Goal: Task Accomplishment & Management: Manage account settings

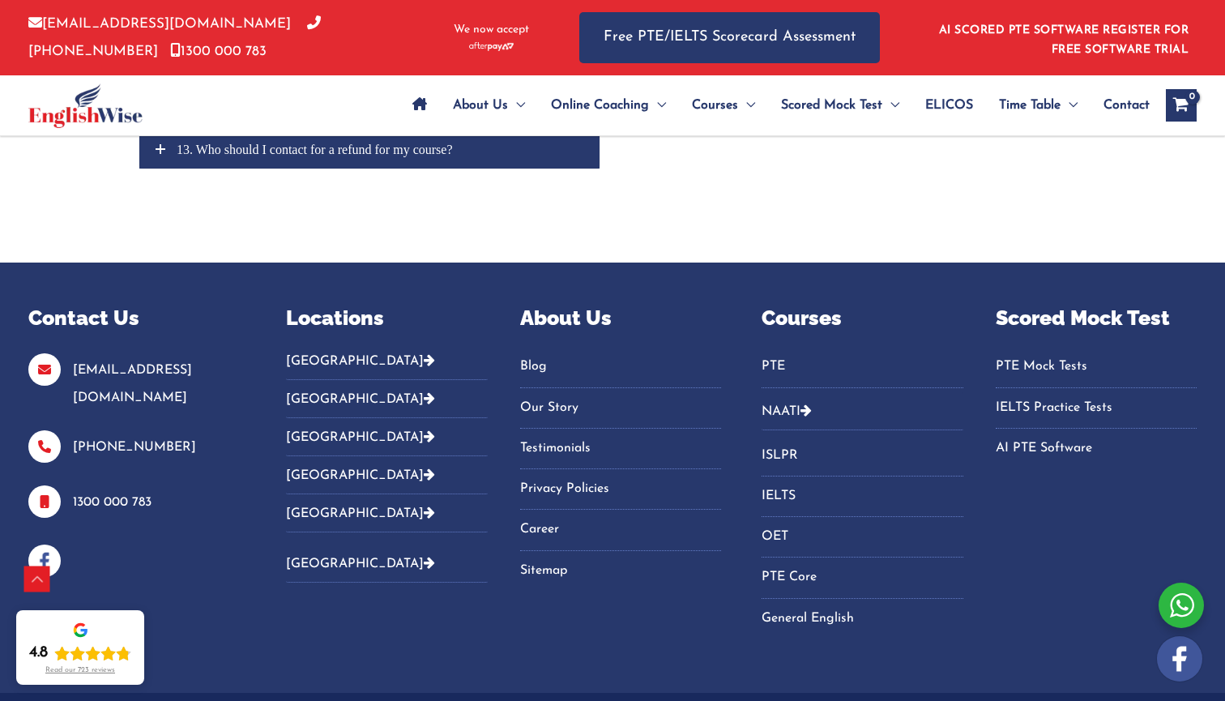
scroll to position [7725, 0]
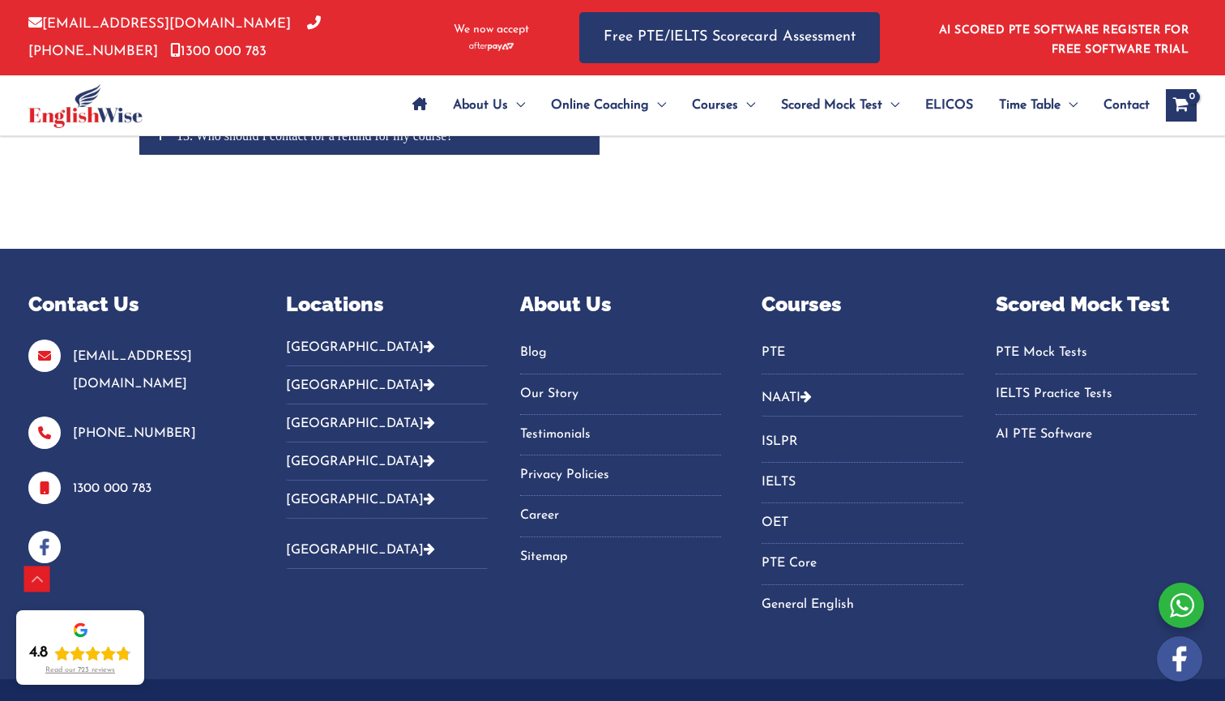
click at [578, 421] on link "AI PTE Software" at bounding box center [1096, 434] width 201 height 27
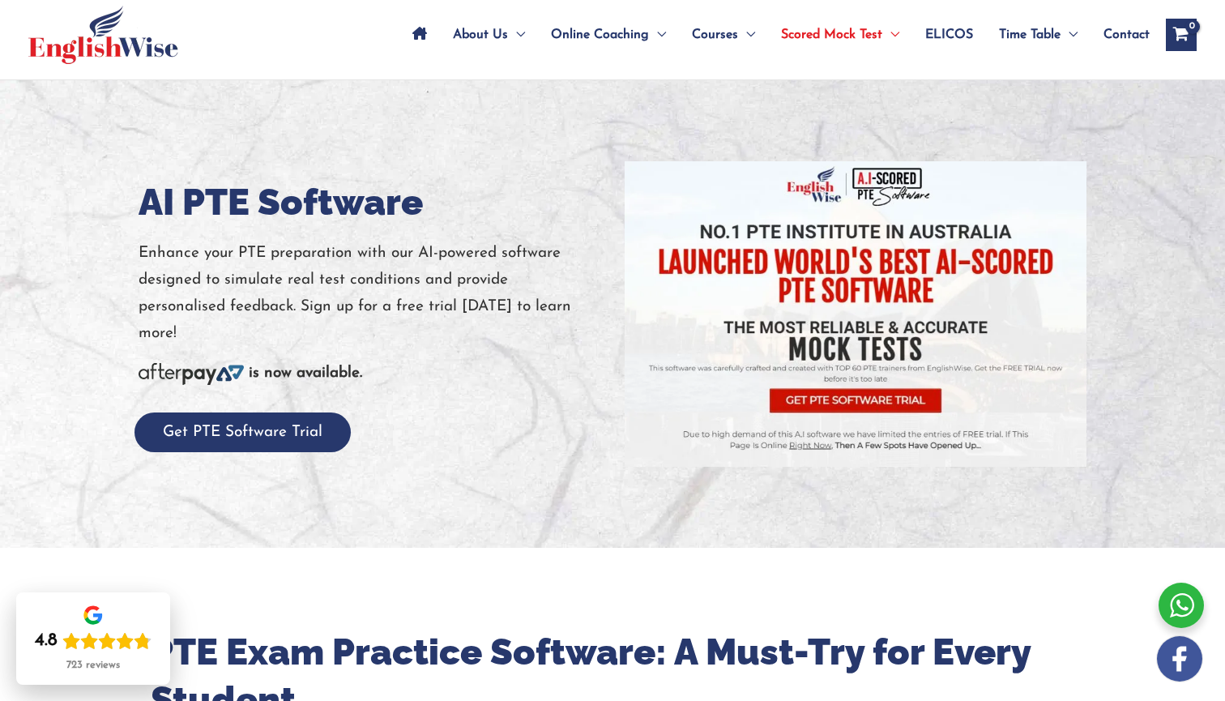
scroll to position [61, 0]
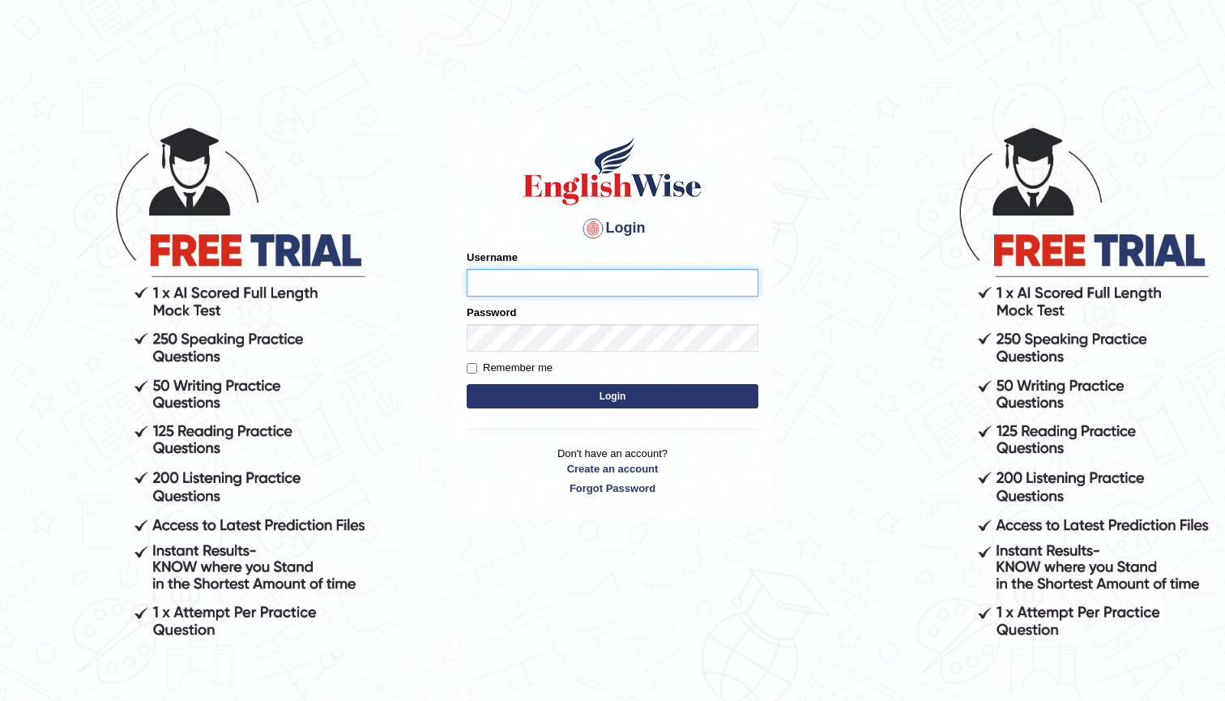
type input "Mayah"
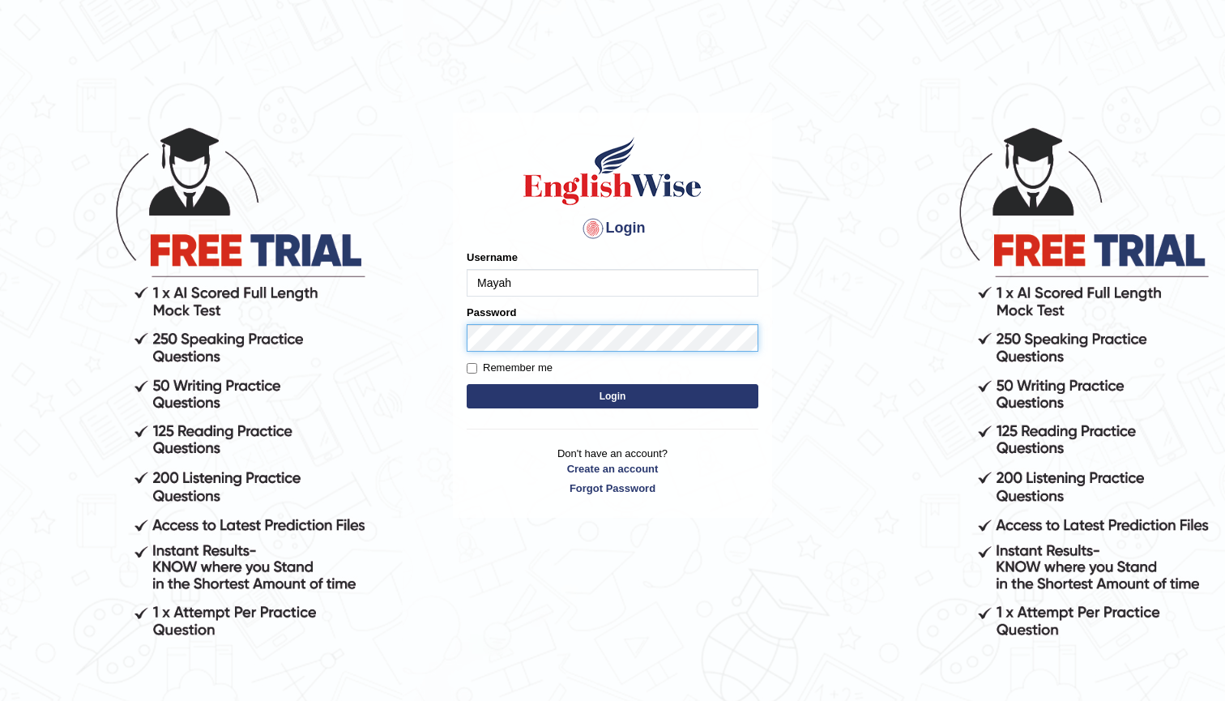
click at [613, 395] on button "Login" at bounding box center [613, 396] width 292 height 24
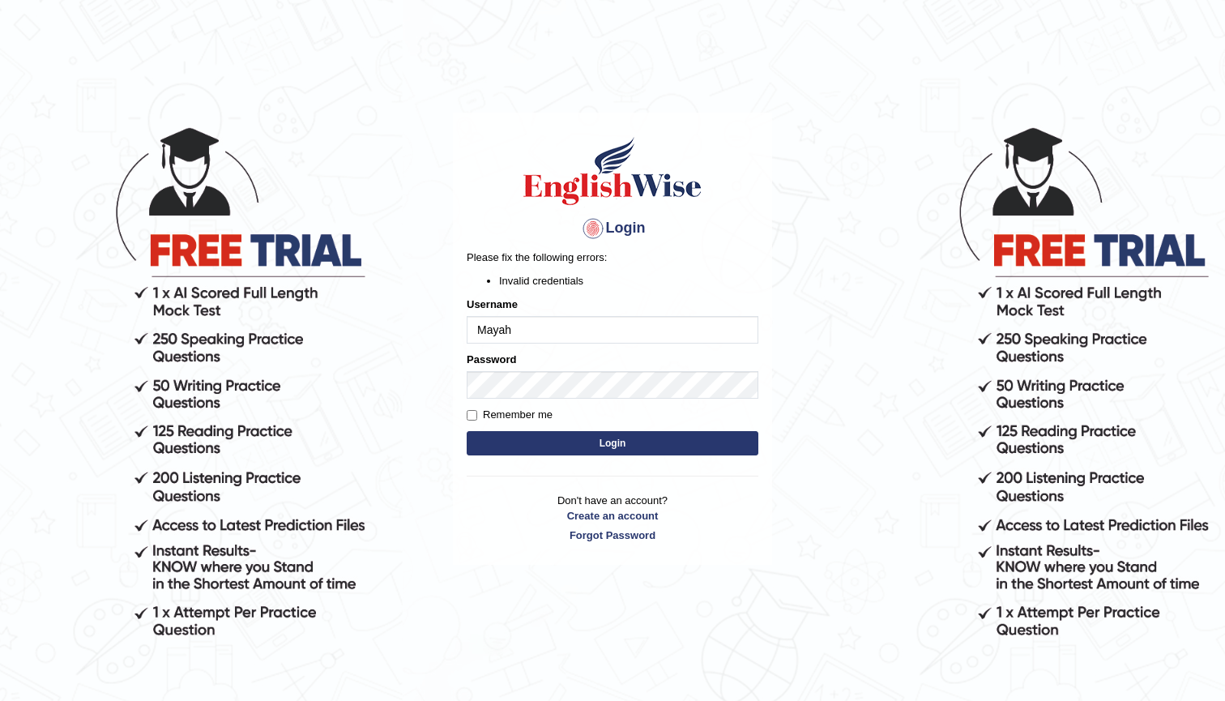
click at [796, 397] on body "Login Please fix the following errors: Invalid credentials Username [PERSON_NAM…" at bounding box center [612, 412] width 1225 height 701
click at [525, 433] on button "Login" at bounding box center [613, 443] width 292 height 24
click at [472, 415] on input "Remember me" at bounding box center [472, 415] width 11 height 11
checkbox input "true"
click at [551, 446] on button "Login" at bounding box center [613, 443] width 292 height 24
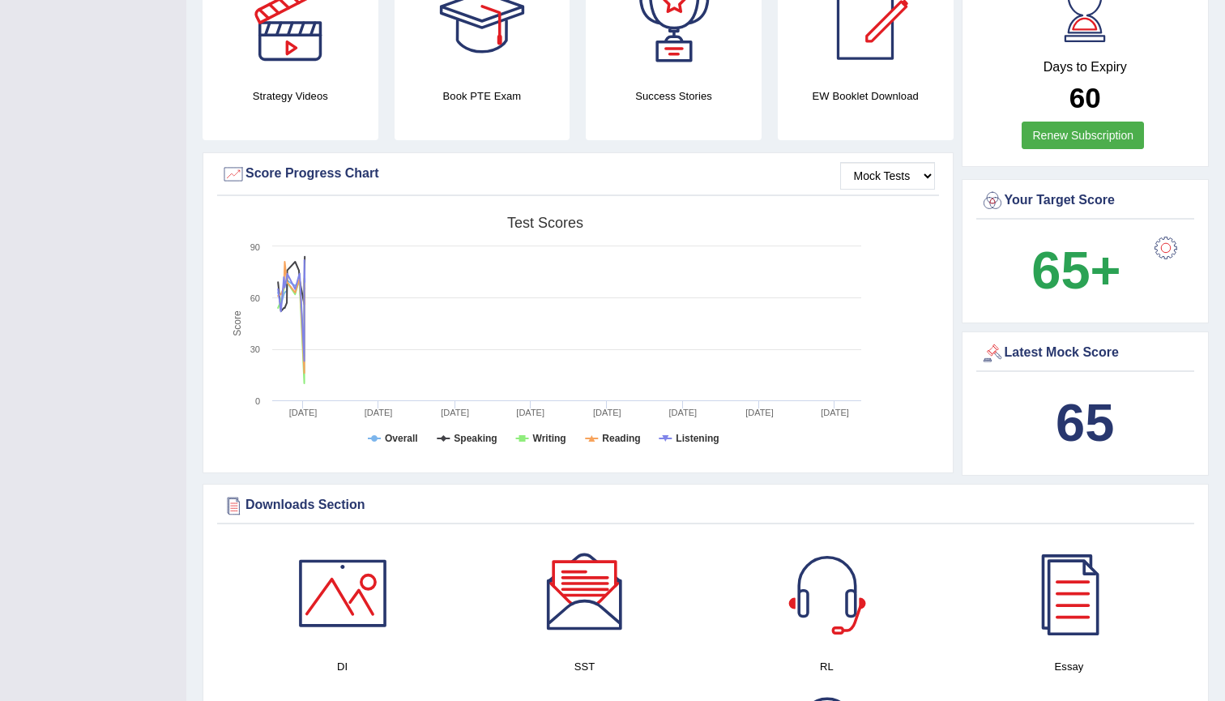
scroll to position [440, 0]
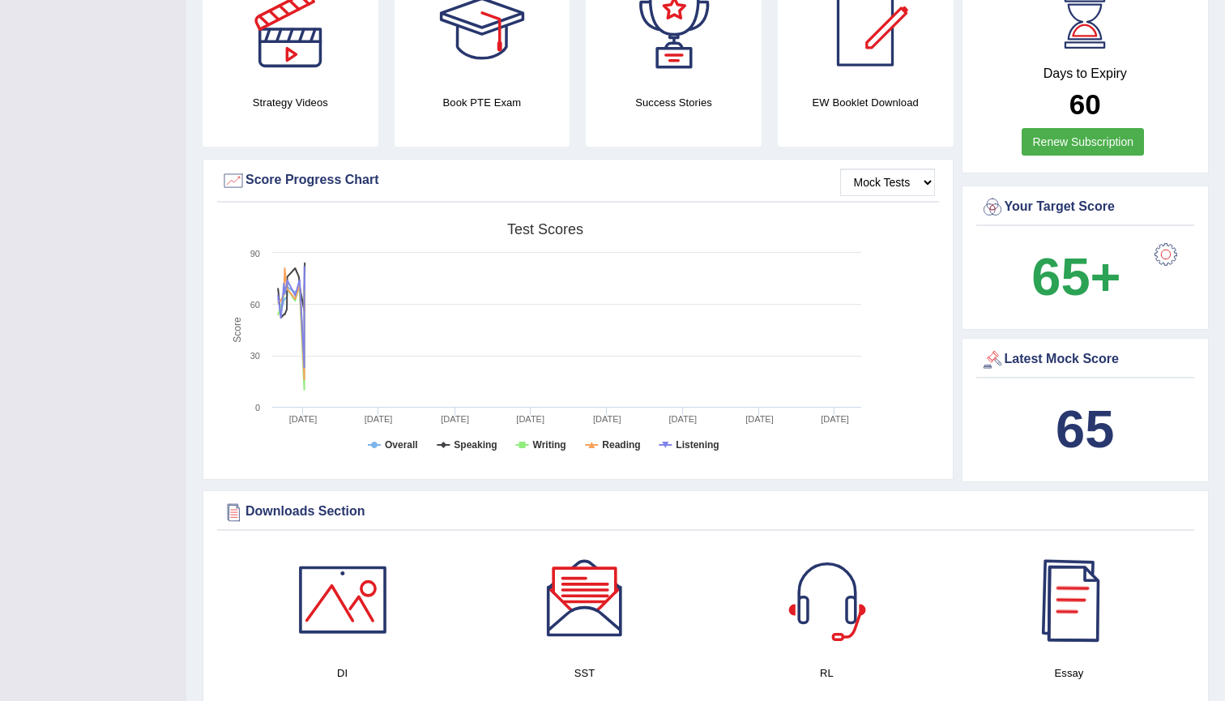
click at [1086, 441] on b "65" at bounding box center [1085, 428] width 58 height 59
click at [1041, 363] on div "Latest Mock Score" at bounding box center [1085, 360] width 211 height 24
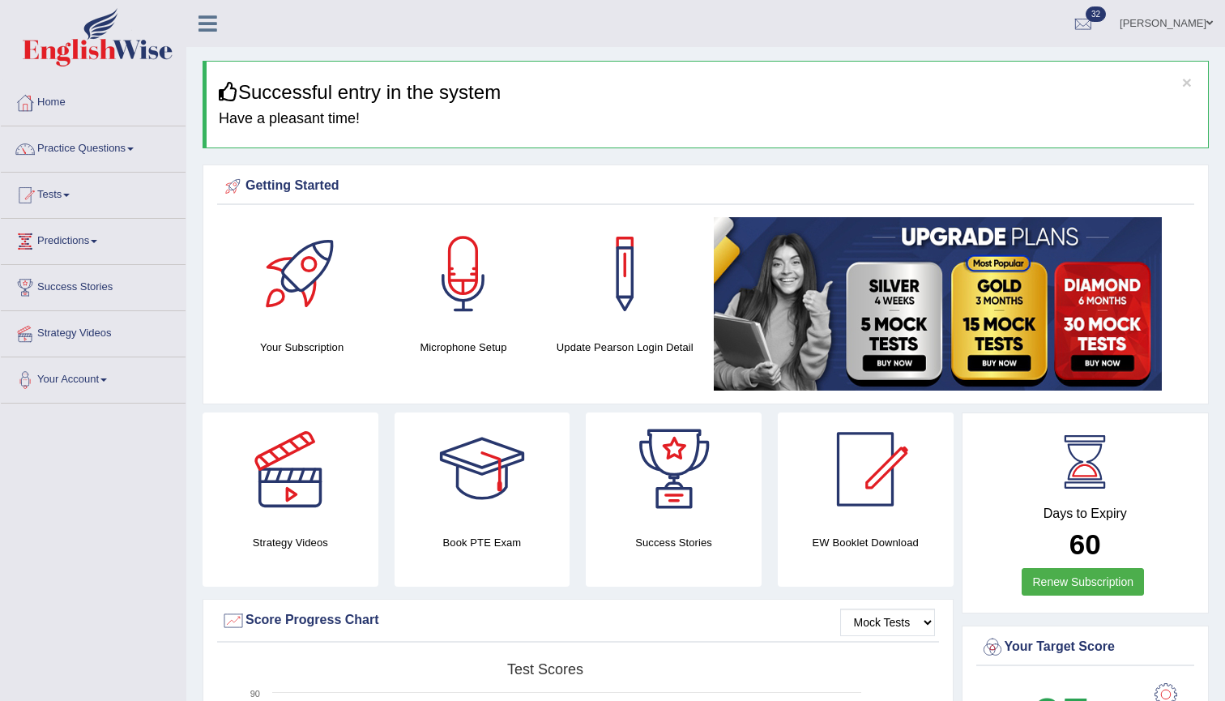
scroll to position [0, 0]
click at [110, 147] on link "Practice Questions" at bounding box center [93, 146] width 185 height 41
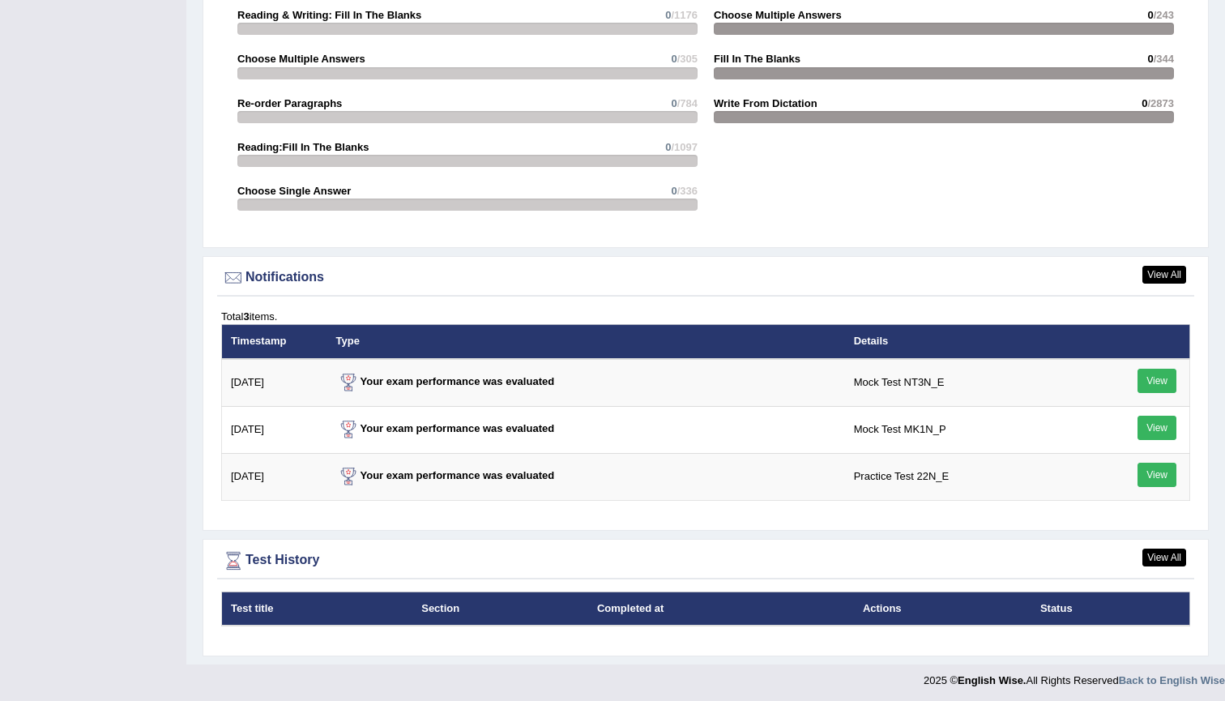
scroll to position [1830, 0]
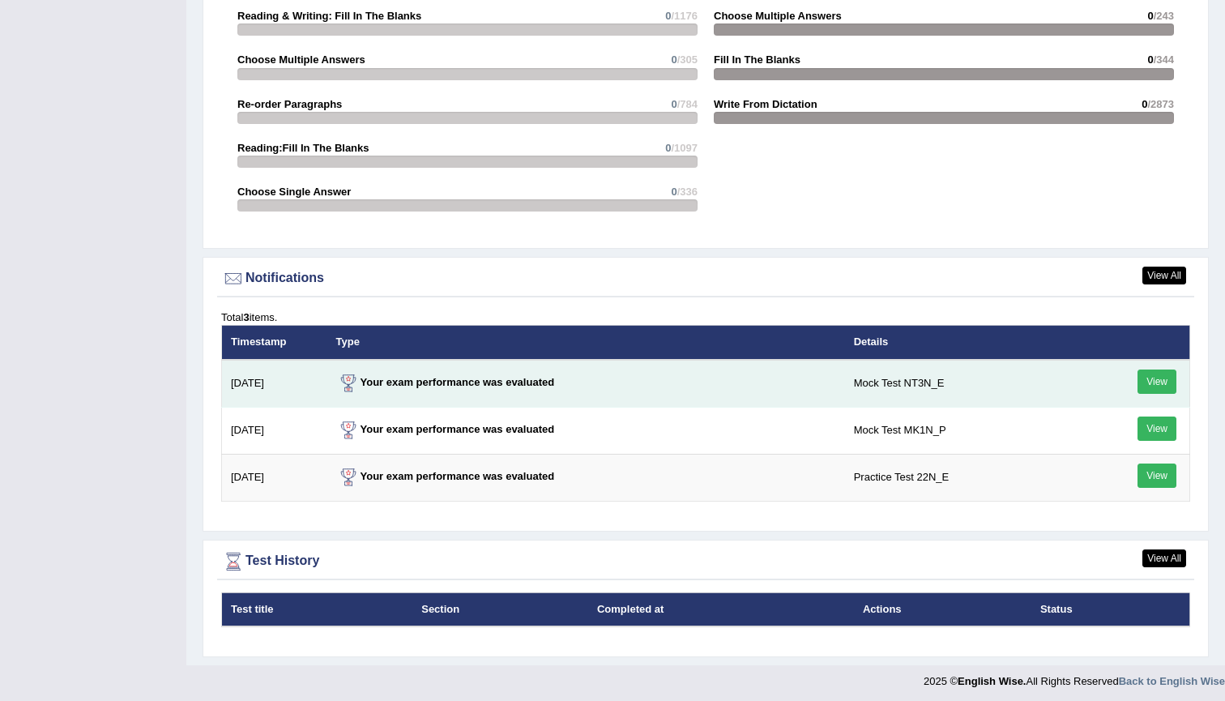
click at [1155, 382] on link "View" at bounding box center [1157, 381] width 39 height 24
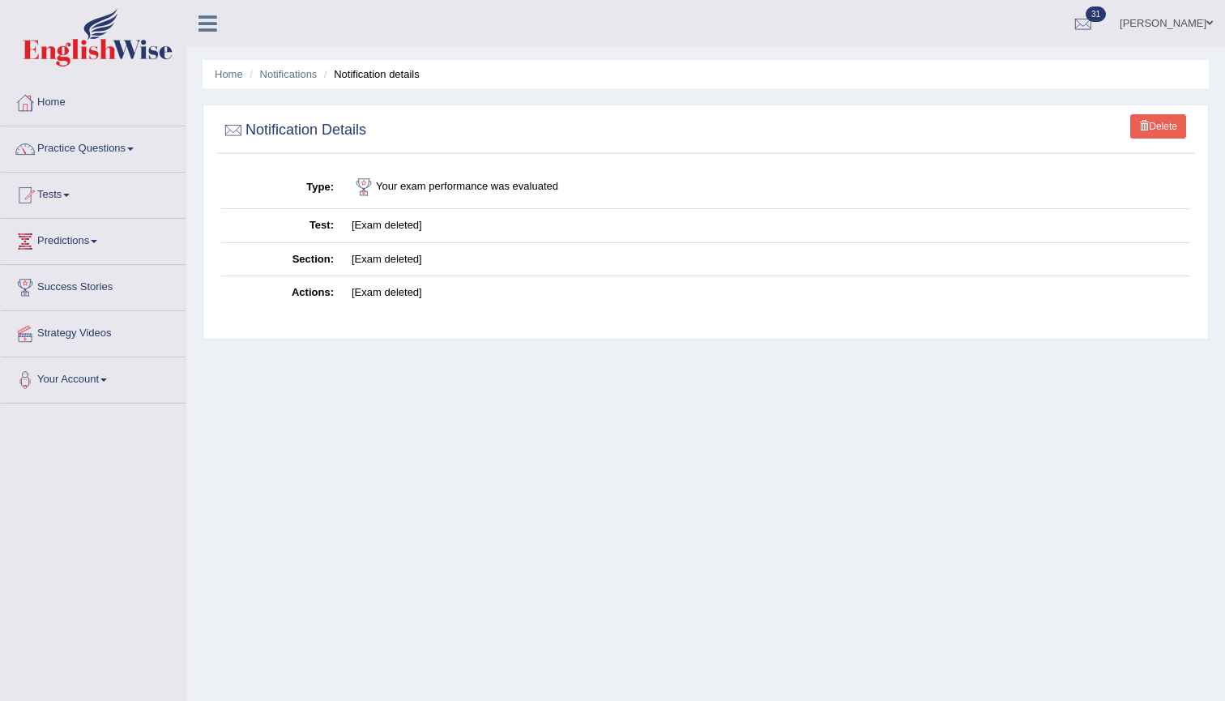
scroll to position [-1, 0]
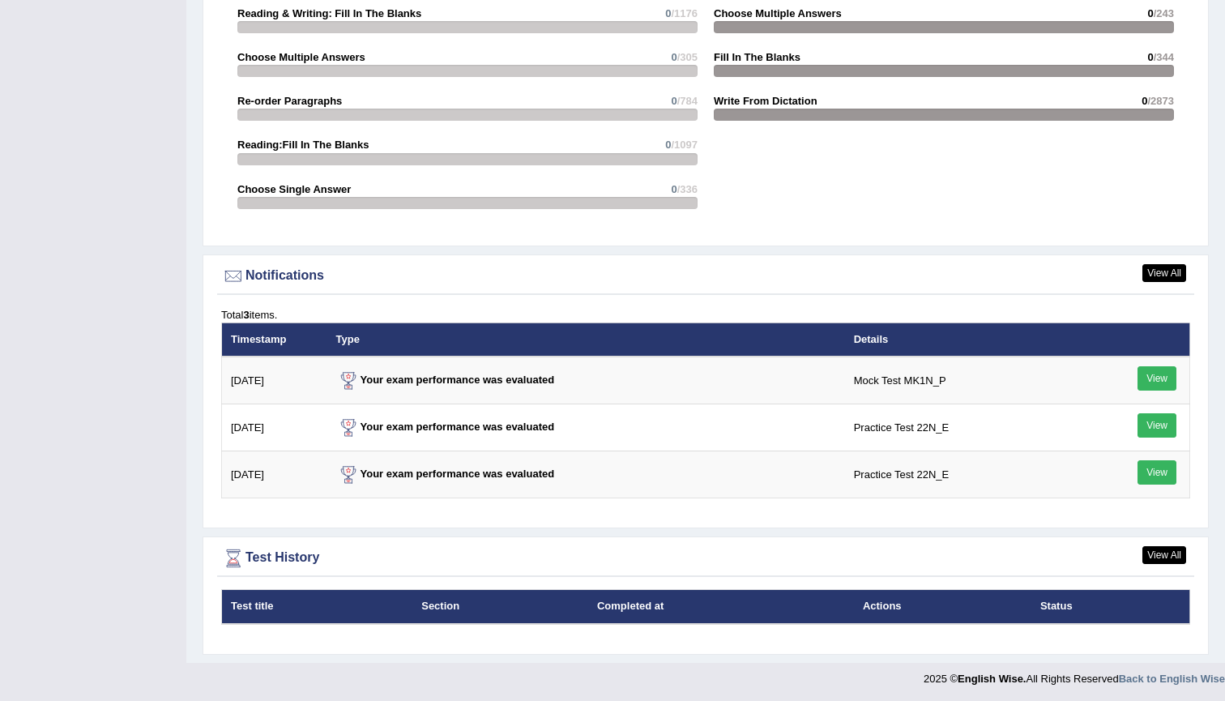
scroll to position [1727, 0]
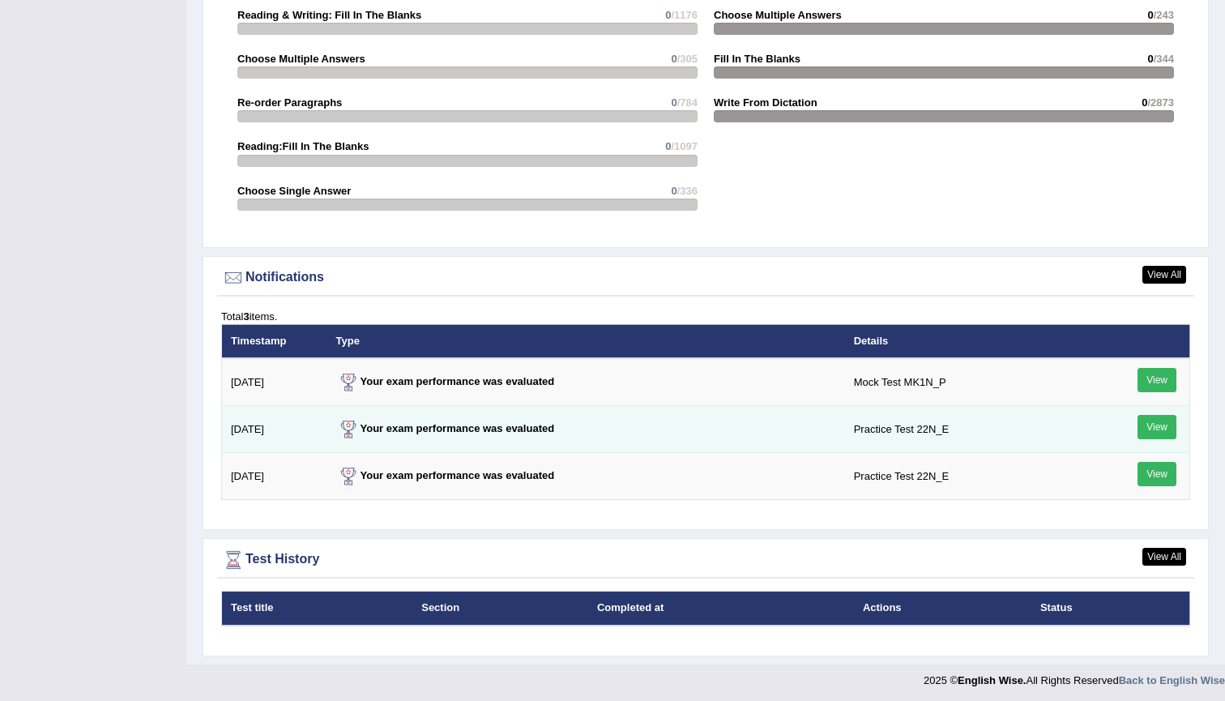
click at [1151, 426] on link "View" at bounding box center [1157, 427] width 39 height 24
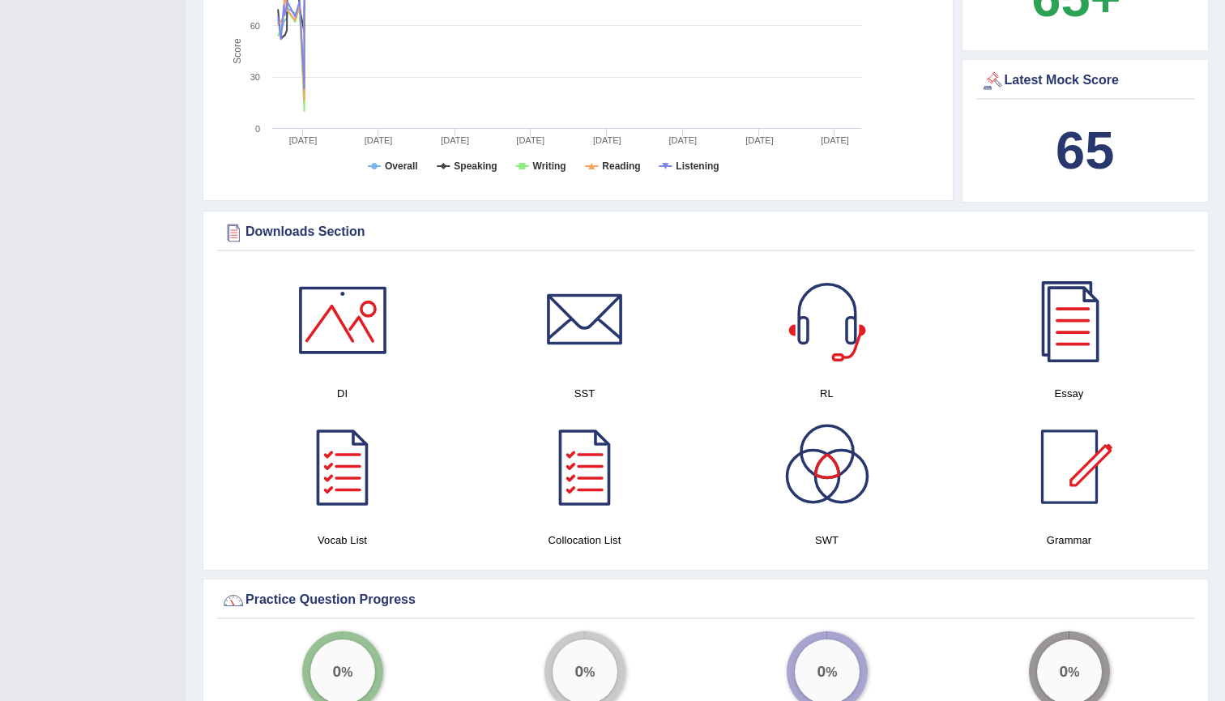
scroll to position [610, 0]
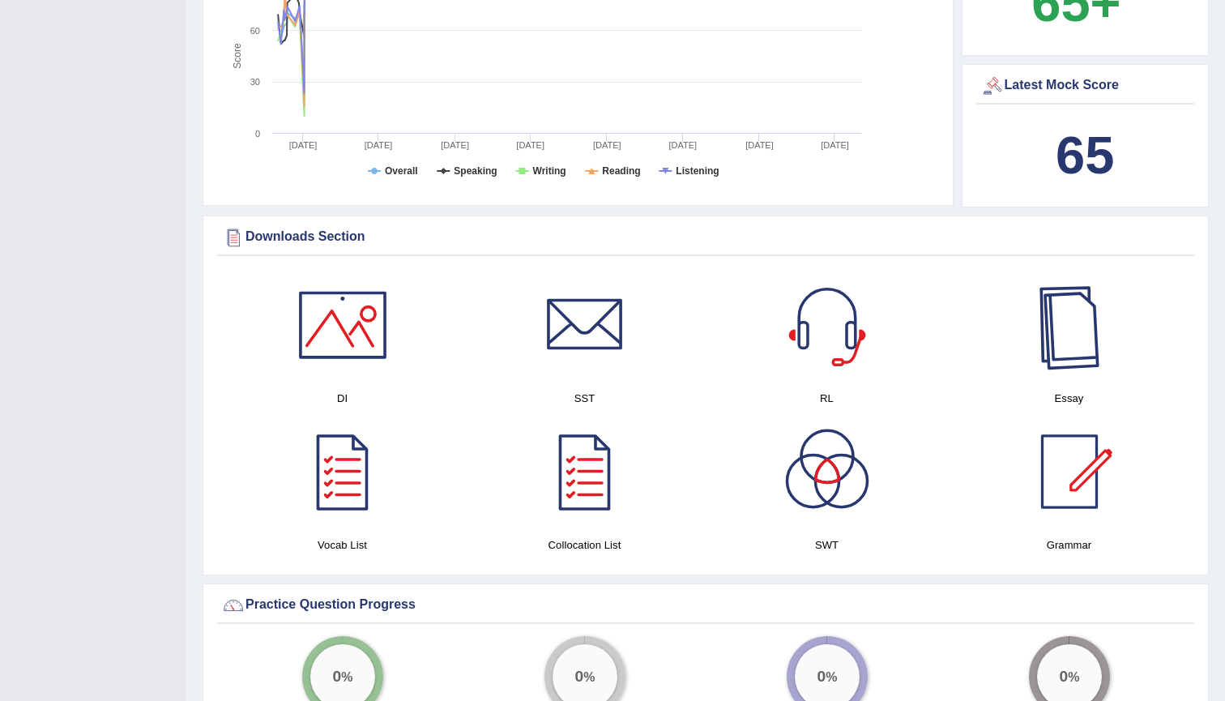
click at [1082, 346] on div at bounding box center [1069, 324] width 113 height 113
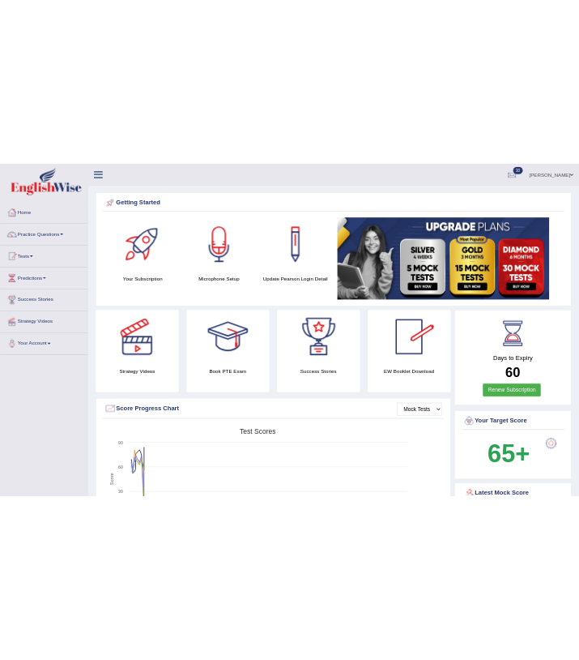
scroll to position [0, 0]
